Goal: Book appointment/travel/reservation

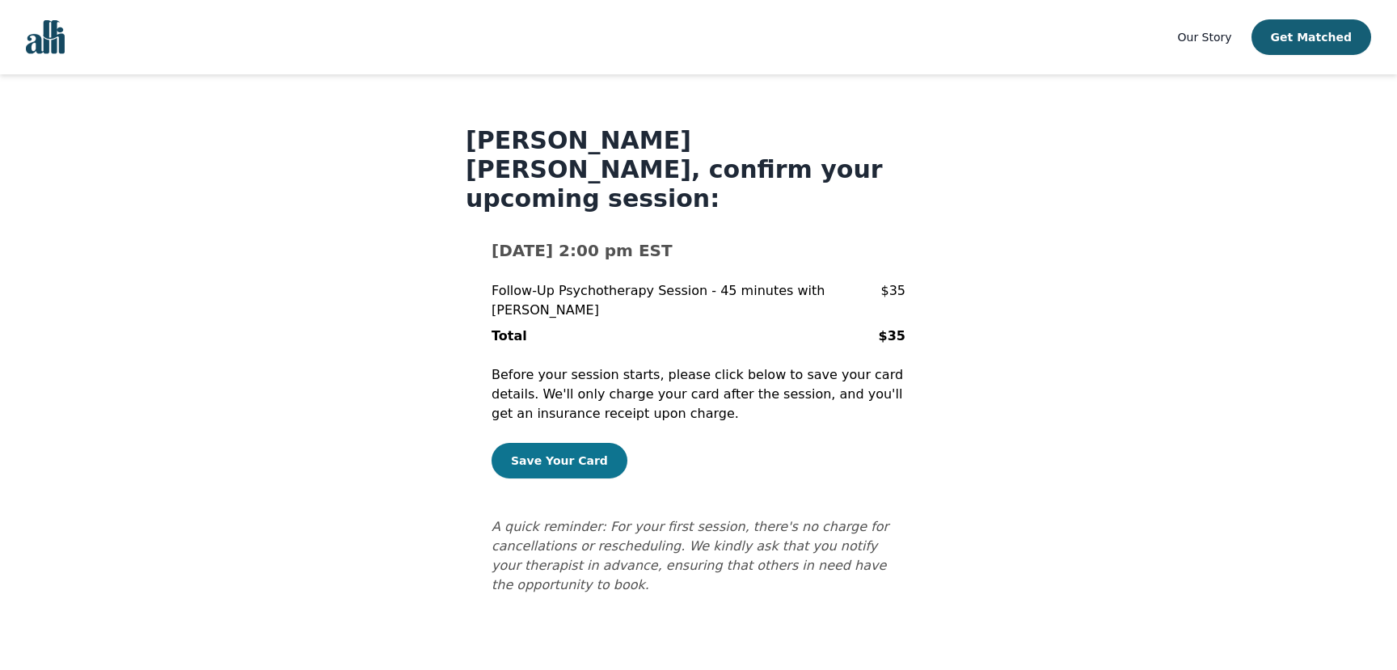
click at [551, 443] on button "Save Your Card" at bounding box center [559, 461] width 136 height 36
